Goal: Task Accomplishment & Management: Manage account settings

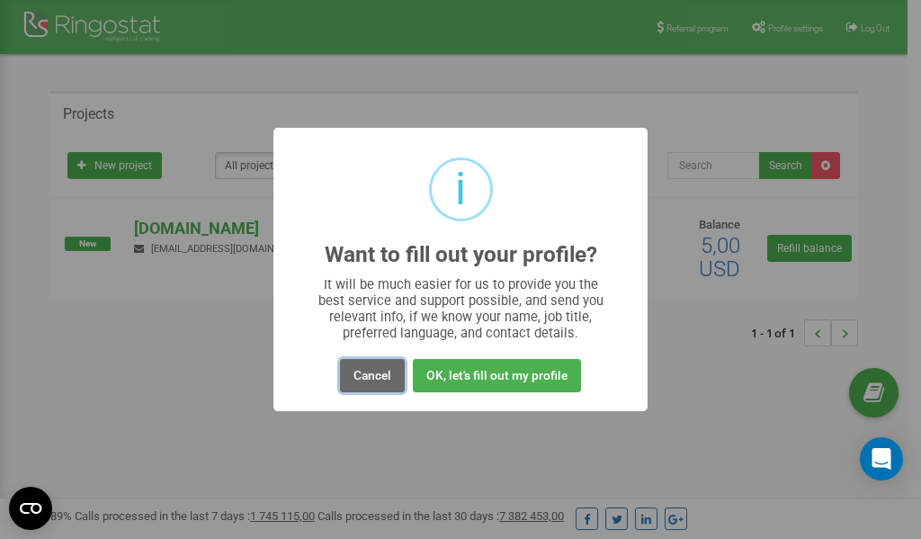
click at [376, 374] on button "Cancel" at bounding box center [372, 375] width 65 height 33
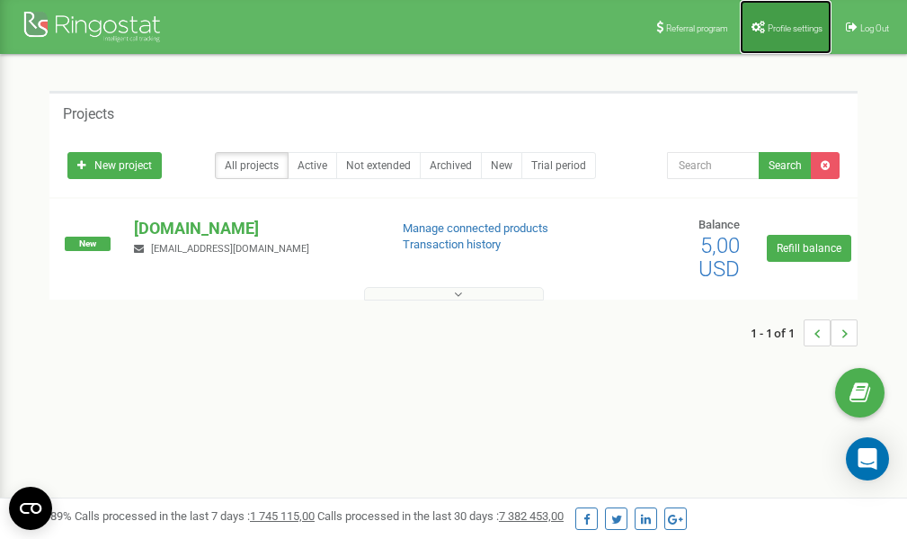
click at [790, 34] on link "Profile settings" at bounding box center [786, 27] width 92 height 54
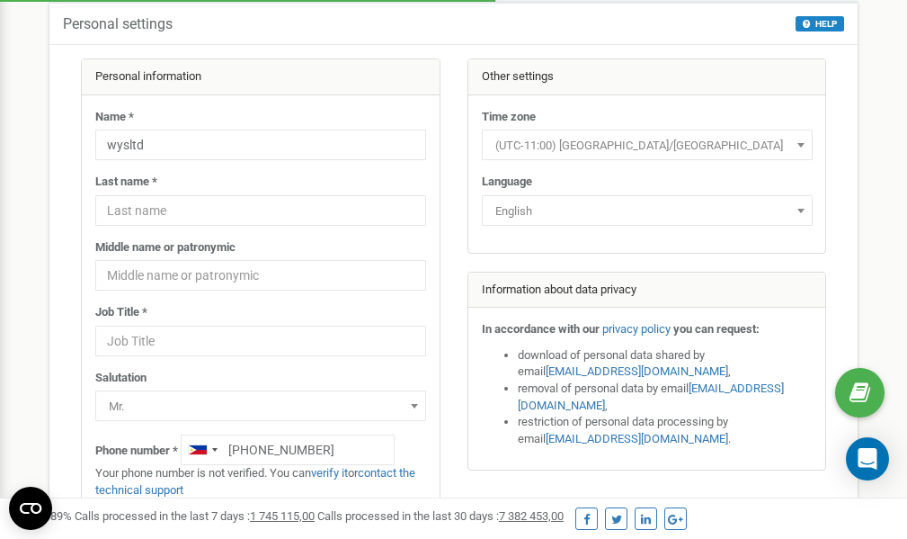
scroll to position [90, 0]
click at [337, 472] on link "verify it" at bounding box center [329, 472] width 37 height 13
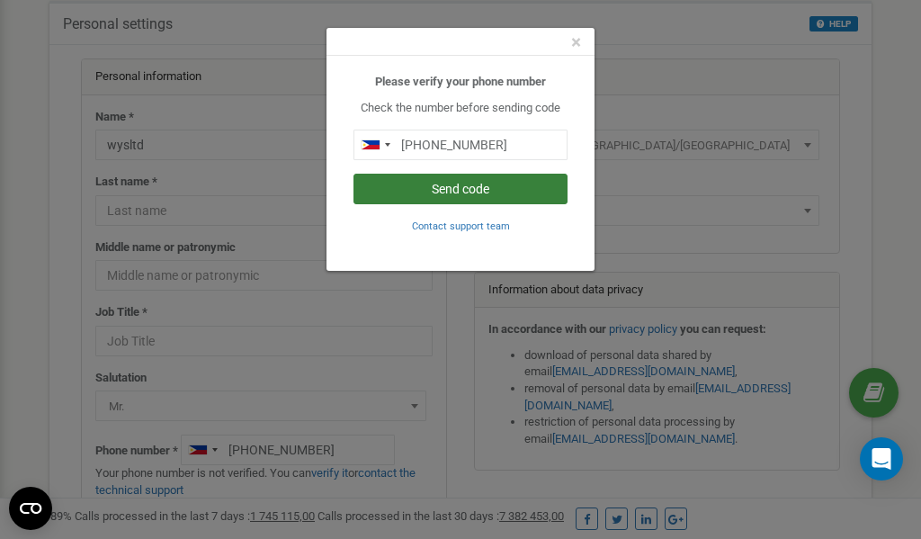
click at [477, 191] on button "Send code" at bounding box center [460, 189] width 214 height 31
